Goal: Transaction & Acquisition: Purchase product/service

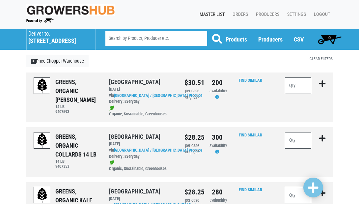
click at [38, 39] on h5 "[STREET_ADDRESS]" at bounding box center [58, 40] width 60 height 7
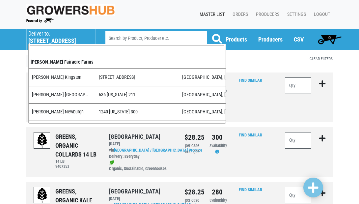
scroll to position [439, 0]
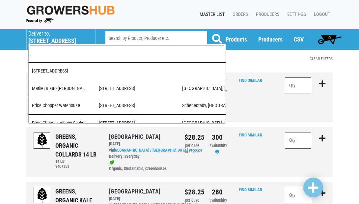
click at [48, 52] on input "search" at bounding box center [127, 50] width 194 height 11
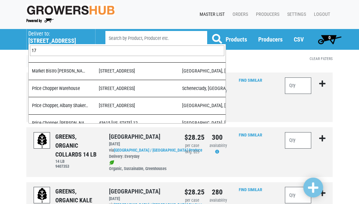
scroll to position [0, 0]
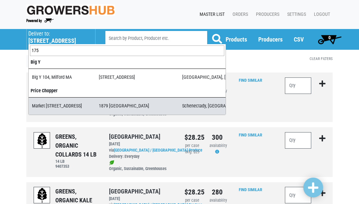
type input "175"
select select "276ffe78-500f-4a7a-a594-15c6a6ec89cb"
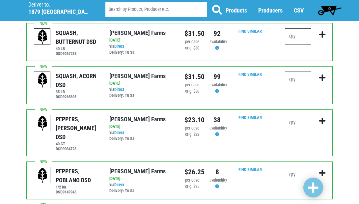
scroll to position [226, 0]
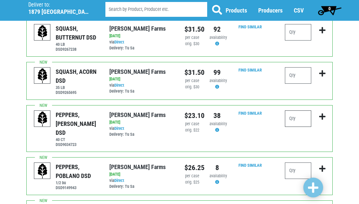
click at [299, 121] on input "number" at bounding box center [298, 118] width 26 height 16
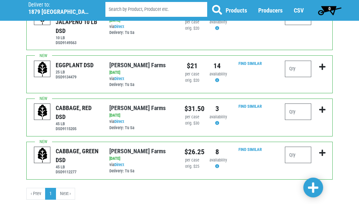
scroll to position [422, 0]
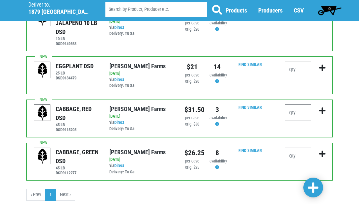
type input "15"
click at [299, 148] on input "number" at bounding box center [298, 156] width 26 height 16
click at [299, 148] on input "5" at bounding box center [298, 156] width 26 height 16
type input "5"
click at [298, 104] on input "number" at bounding box center [298, 112] width 26 height 16
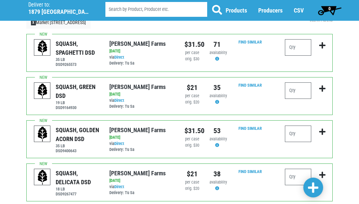
scroll to position [22, 0]
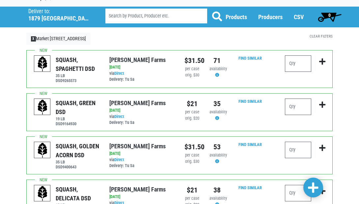
type input "1"
click at [301, 105] on input "number" at bounding box center [298, 107] width 26 height 16
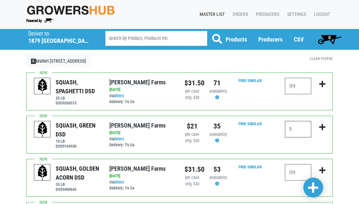
scroll to position [0, 0]
type input "5"
click at [312, 186] on span at bounding box center [313, 188] width 11 height 12
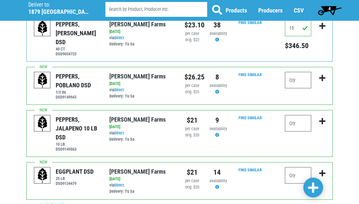
scroll to position [322, 0]
click at [298, 119] on input "number" at bounding box center [298, 123] width 26 height 16
type input "1"
click at [313, 188] on span at bounding box center [313, 188] width 11 height 12
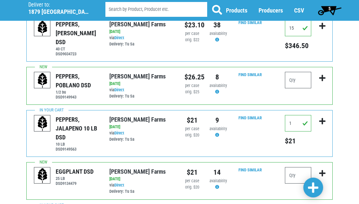
click at [329, 9] on span "5" at bounding box center [329, 8] width 2 height 5
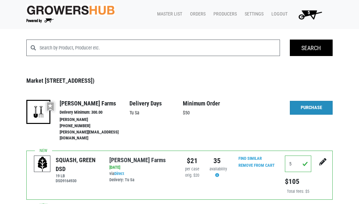
click at [310, 108] on link "Purchase" at bounding box center [311, 108] width 43 height 14
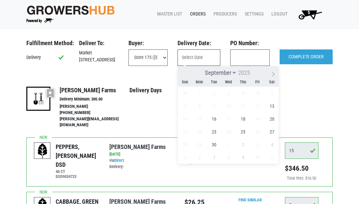
click at [200, 53] on input "text" at bounding box center [199, 57] width 43 height 16
click at [270, 107] on span "13" at bounding box center [272, 106] width 13 height 13
type input "[DATE]"
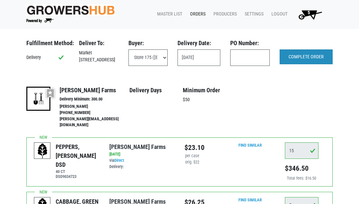
click at [301, 51] on input "COMPLETE ORDER" at bounding box center [306, 56] width 53 height 15
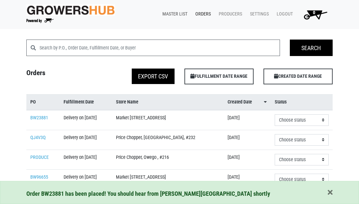
click at [173, 14] on link "Master List" at bounding box center [173, 14] width 33 height 13
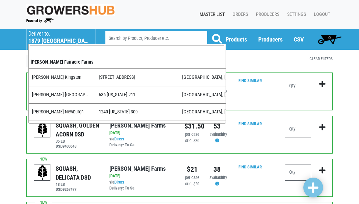
click at [50, 38] on h5 "1879 Altamont Avenue" at bounding box center [58, 40] width 60 height 7
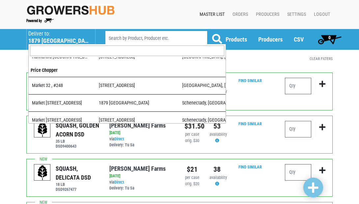
click at [53, 53] on input "search" at bounding box center [127, 50] width 194 height 11
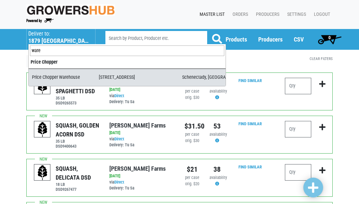
type input "ware"
select select "09c8e42b-1de4-48c1-8f2a-bab80d96e56e"
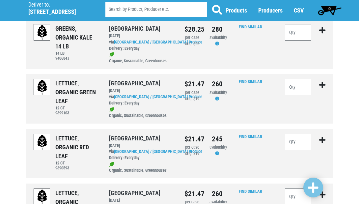
scroll to position [162, 0]
click at [302, 85] on input "number" at bounding box center [298, 87] width 26 height 16
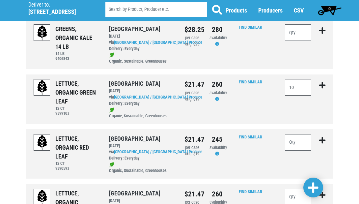
type input "10"
click at [299, 134] on input "number" at bounding box center [298, 142] width 26 height 16
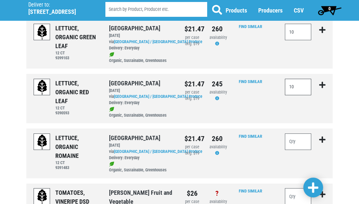
scroll to position [220, 0]
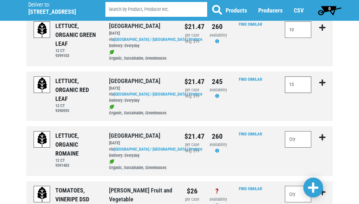
type input "15"
click at [300, 131] on input "number" at bounding box center [298, 139] width 26 height 16
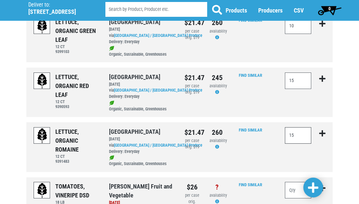
type input "15"
click at [301, 75] on input "15" at bounding box center [298, 80] width 26 height 16
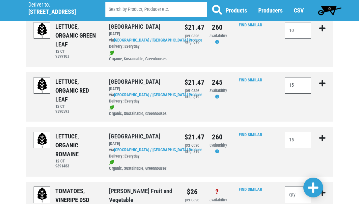
scroll to position [220, 0]
type input "10"
click at [313, 185] on span at bounding box center [313, 188] width 11 height 12
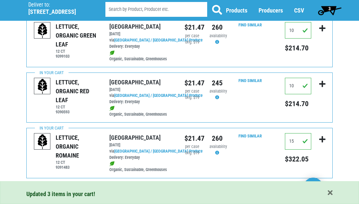
click at [329, 8] on span "3" at bounding box center [329, 8] width 2 height 5
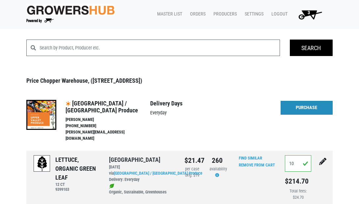
click at [303, 108] on link "Purchase" at bounding box center [307, 108] width 52 height 14
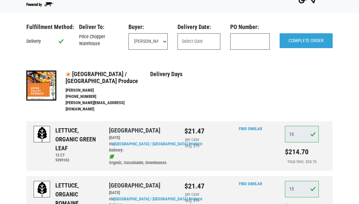
scroll to position [4, 0]
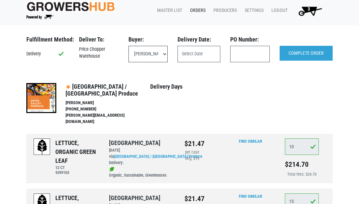
select select "eadb7b86-3440-4ccf-b1a2-9cf7cd704454"
click at [191, 49] on input "text" at bounding box center [199, 54] width 43 height 16
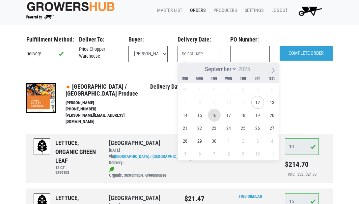
click at [210, 114] on span "16" at bounding box center [214, 115] width 13 height 13
type input "2025-09-16"
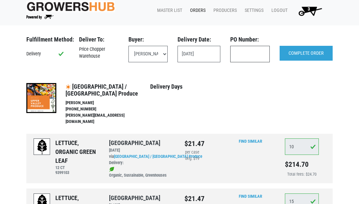
click at [250, 57] on input "text" at bounding box center [250, 54] width 40 height 16
type input "122009"
click at [305, 55] on input "COMPLETE ORDER" at bounding box center [306, 53] width 53 height 15
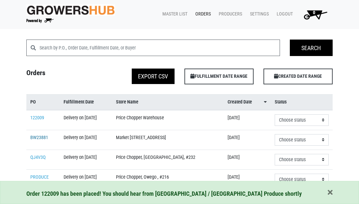
click at [42, 140] on link "BW23881" at bounding box center [39, 138] width 18 height 6
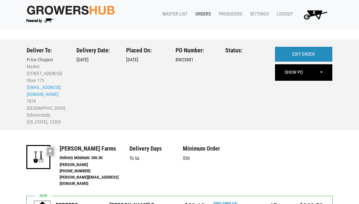
click at [284, 54] on link "EDIT ORDER" at bounding box center [303, 54] width 57 height 15
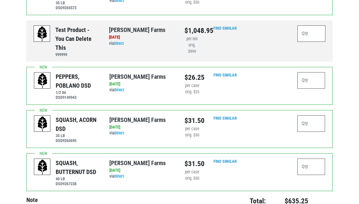
scroll to position [564, 0]
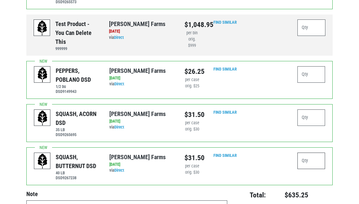
click at [310, 153] on input "number" at bounding box center [312, 161] width 28 height 16
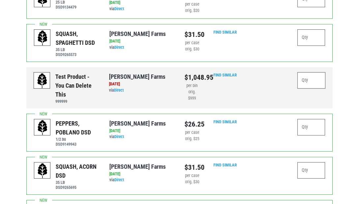
scroll to position [510, 0]
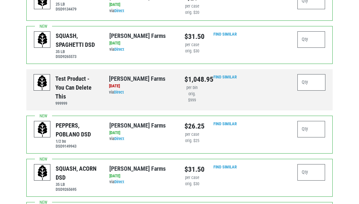
type input "4"
click at [312, 31] on input "number" at bounding box center [312, 39] width 28 height 16
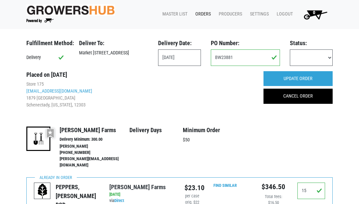
scroll to position [0, 0]
type input "2"
click at [287, 77] on input "UPDATE ORDER" at bounding box center [298, 78] width 69 height 15
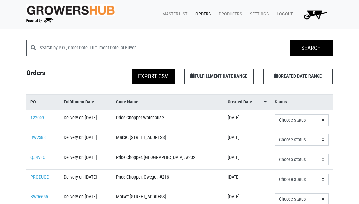
scroll to position [191, 0]
